Goal: Information Seeking & Learning: Learn about a topic

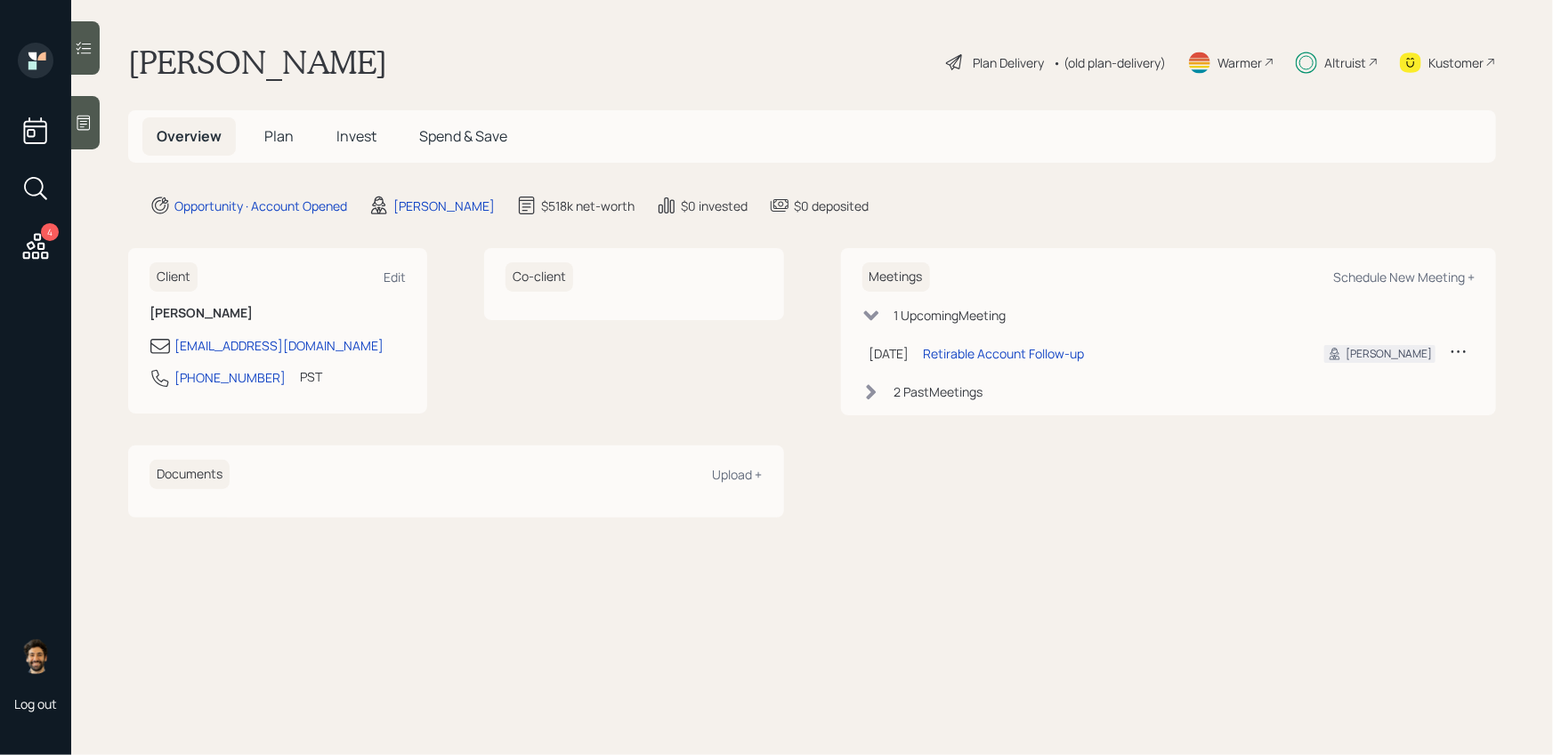
click at [357, 141] on span "Invest" at bounding box center [356, 136] width 40 height 20
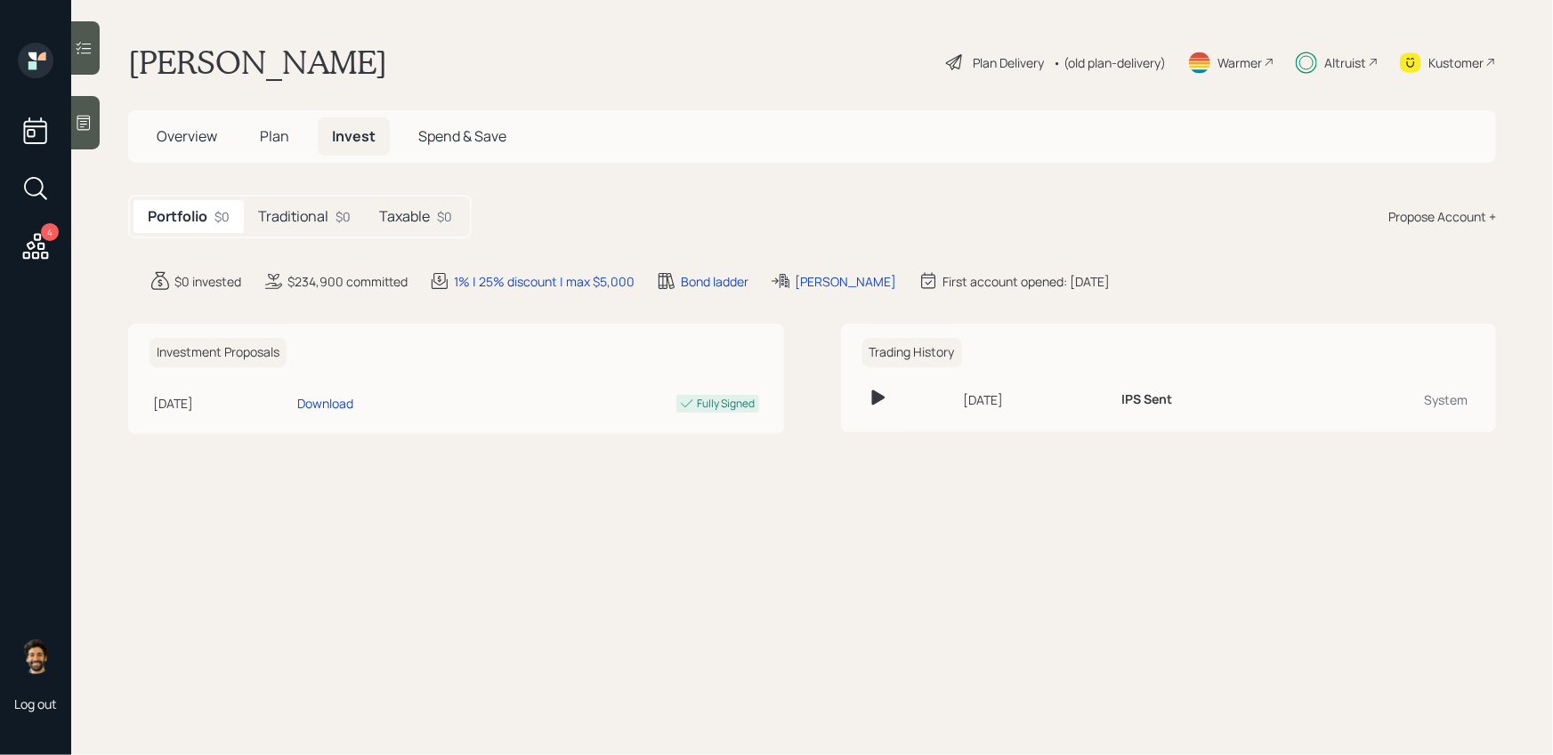
click at [314, 199] on div "Portfolio $0 Traditional $0 Taxable $0" at bounding box center [299, 217] width 343 height 44
click at [326, 214] on h5 "Traditional" at bounding box center [293, 216] width 70 height 17
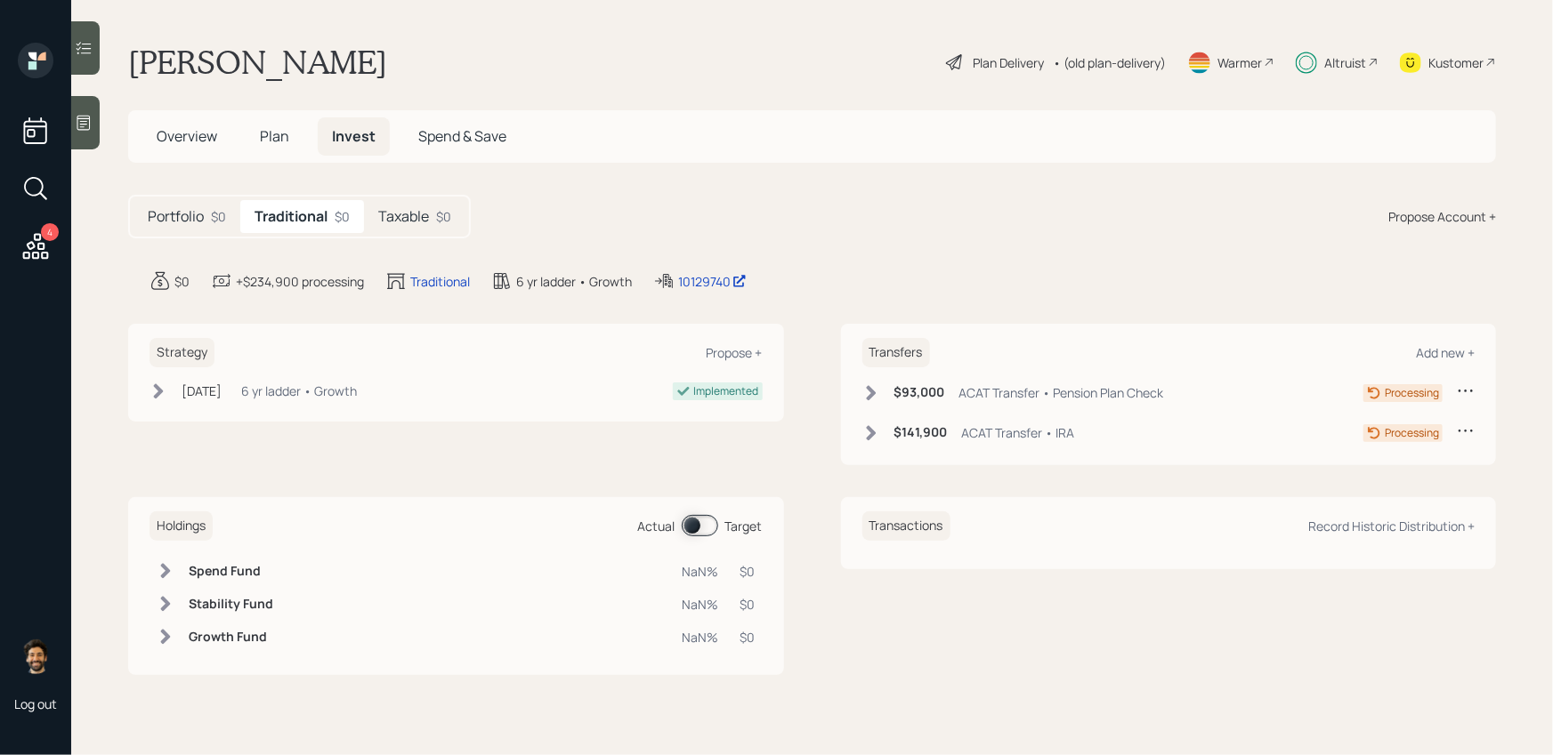
click at [408, 213] on h5 "Taxable" at bounding box center [403, 216] width 51 height 17
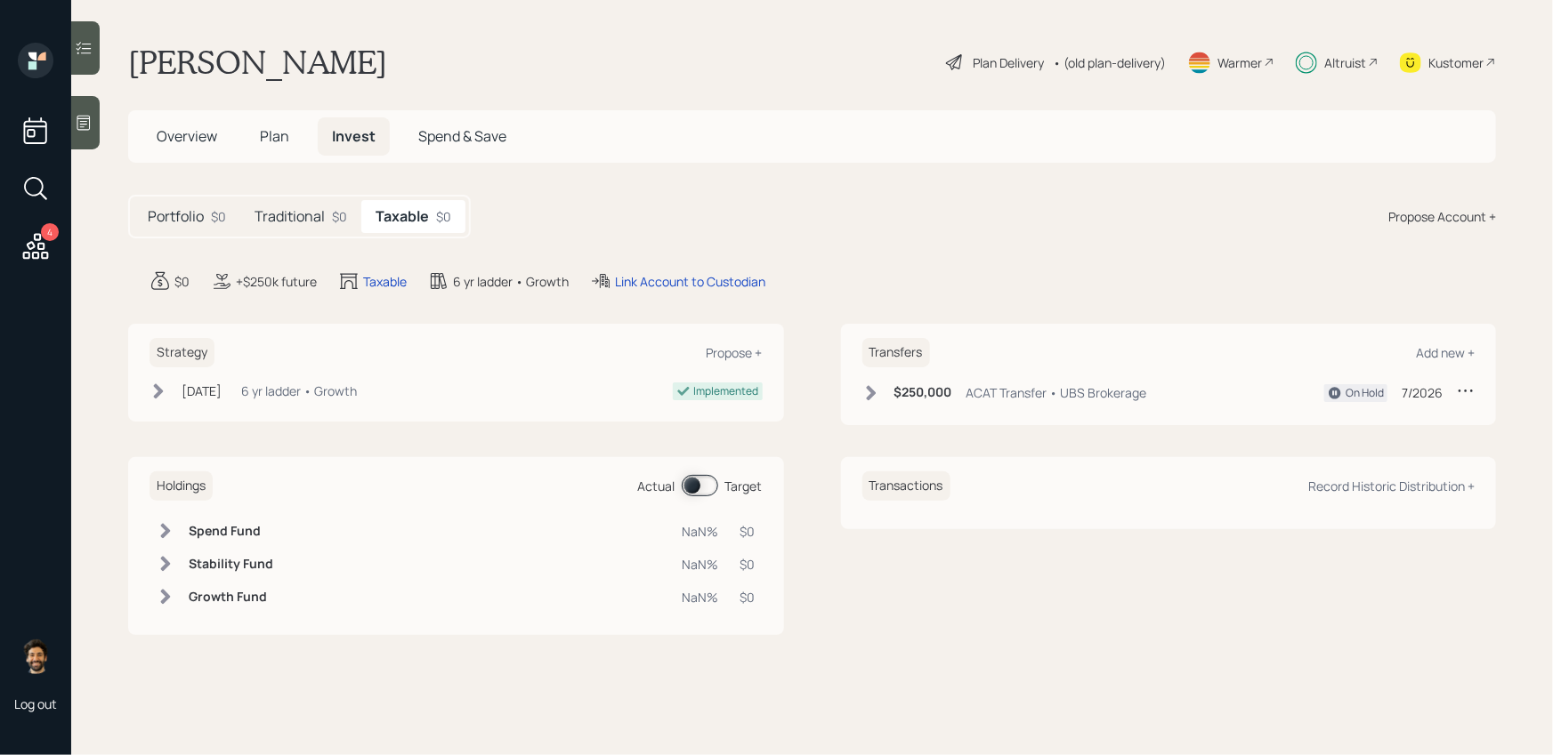
click at [323, 217] on h5 "Traditional" at bounding box center [289, 216] width 70 height 17
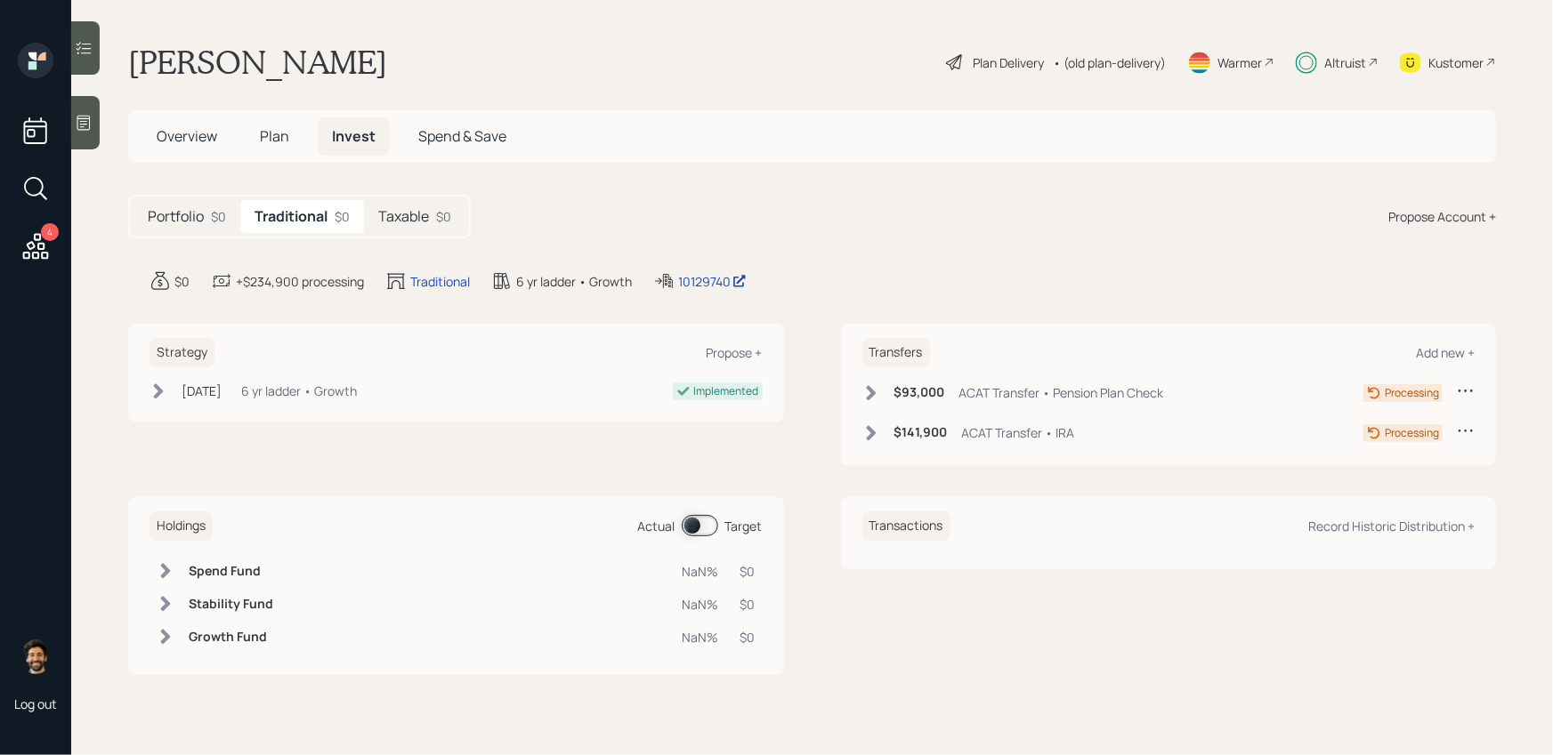
click at [1325, 53] on div "Altruist" at bounding box center [1345, 62] width 42 height 19
click at [1456, 71] on div "Kustomer" at bounding box center [1455, 62] width 55 height 19
